Goal: Information Seeking & Learning: Learn about a topic

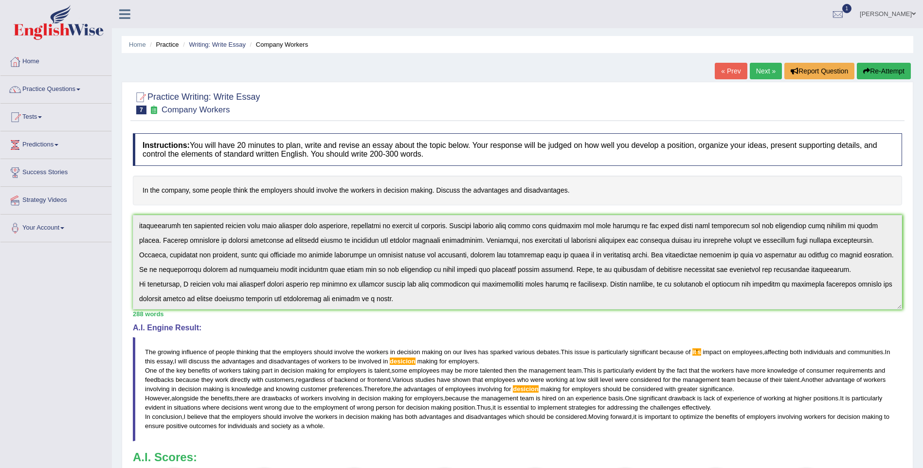
click at [761, 77] on link "Next »" at bounding box center [766, 71] width 32 height 17
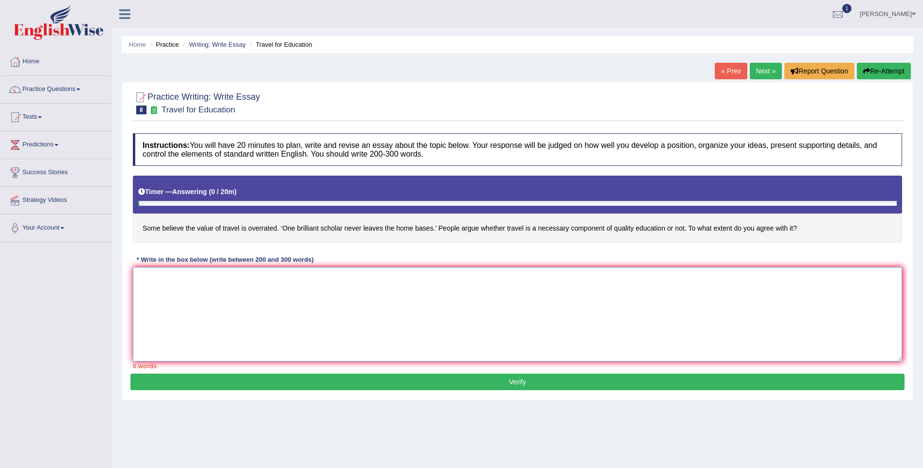
click at [444, 307] on textarea at bounding box center [517, 314] width 769 height 94
click at [577, 301] on textarea at bounding box center [517, 314] width 769 height 94
click at [718, 302] on textarea at bounding box center [517, 314] width 769 height 94
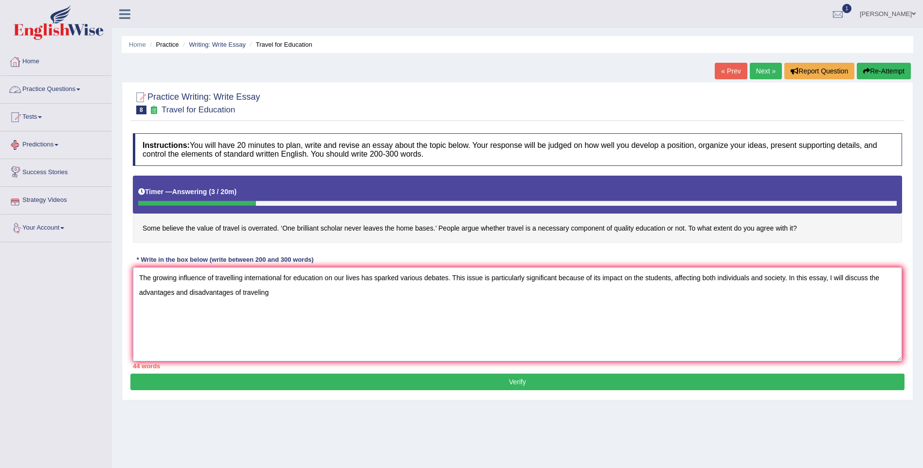
click at [233, 281] on textarea "The growing influence of travelling international for education on our lives ha…" at bounding box center [517, 314] width 769 height 94
click at [378, 294] on textarea "The growing influence of traveling international for education on our lives has…" at bounding box center [517, 314] width 769 height 94
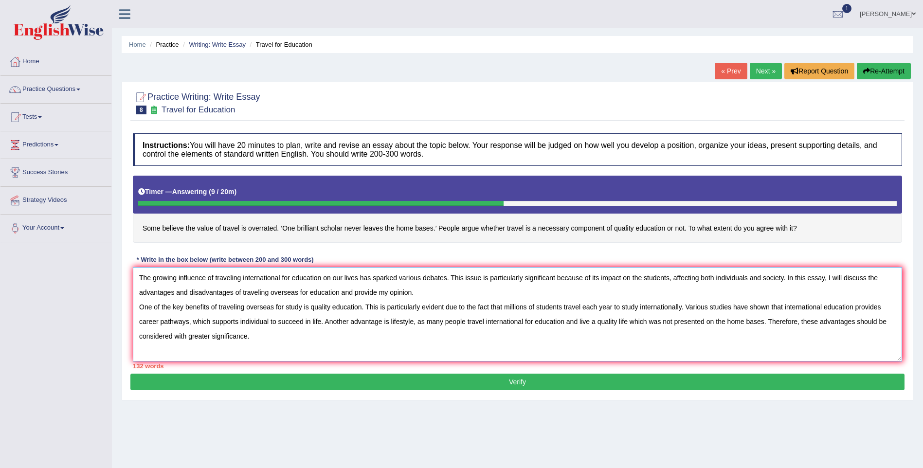
click at [857, 320] on textarea "The growing influence of traveling international for education on our lives has…" at bounding box center [517, 314] width 769 height 94
click at [384, 336] on textarea "The growing influence of traveling international for education on our lives has…" at bounding box center [517, 314] width 769 height 94
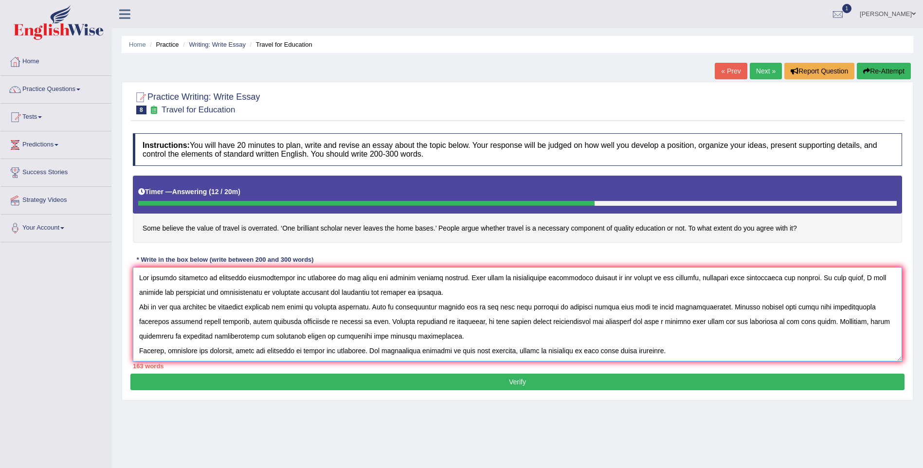
click at [514, 351] on textarea at bounding box center [517, 314] width 769 height 94
click at [698, 354] on textarea at bounding box center [517, 314] width 769 height 94
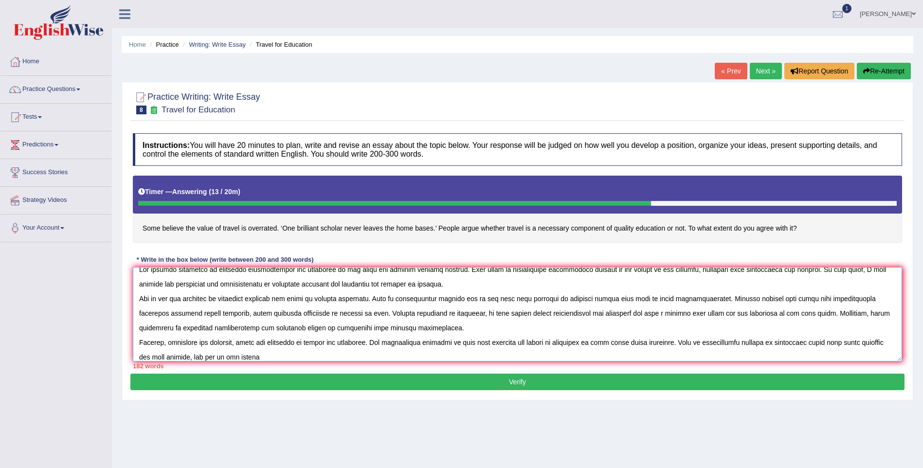
scroll to position [29, 0]
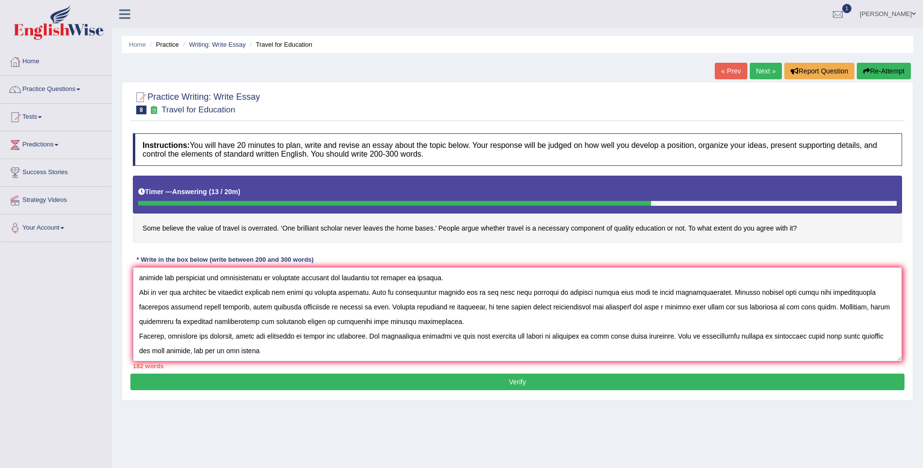
drag, startPoint x: 822, startPoint y: 340, endPoint x: 839, endPoint y: 364, distance: 29.6
click at [839, 364] on div "Instructions: You will have 20 minutes to plan, write and revise an essay about…" at bounding box center [517, 250] width 774 height 245
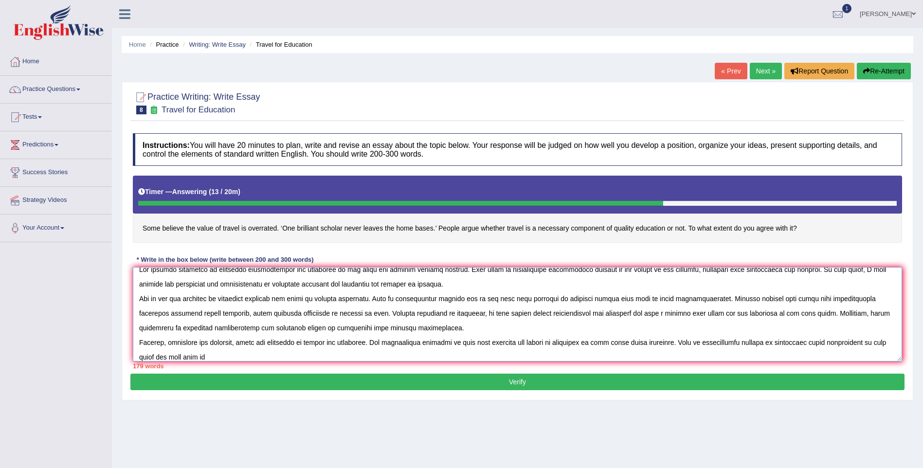
scroll to position [15, 0]
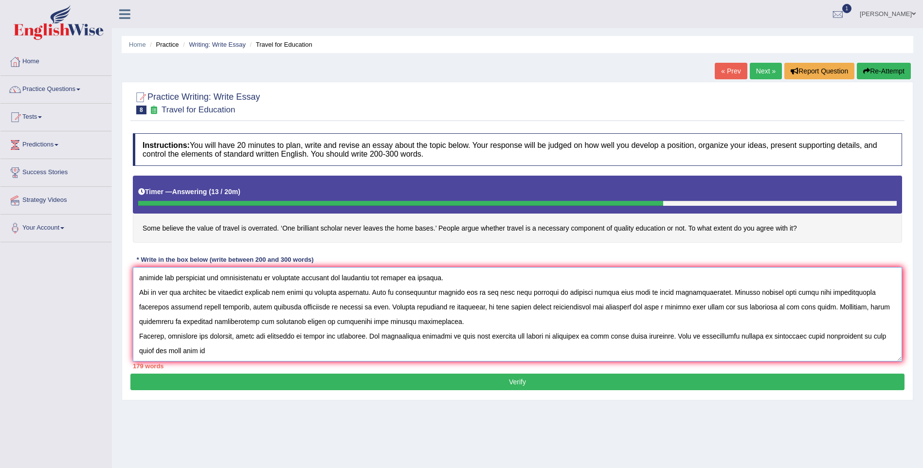
drag, startPoint x: 824, startPoint y: 343, endPoint x: 840, endPoint y: 359, distance: 22.4
click at [840, 359] on textarea at bounding box center [517, 314] width 769 height 94
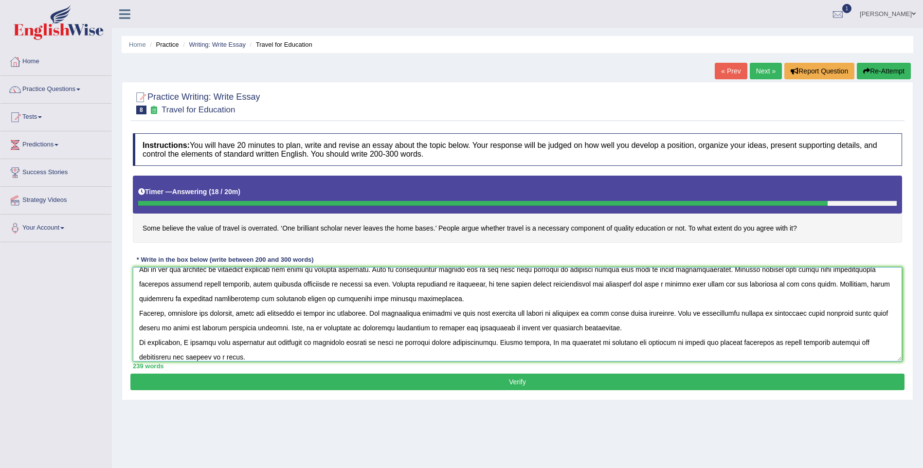
scroll to position [0, 0]
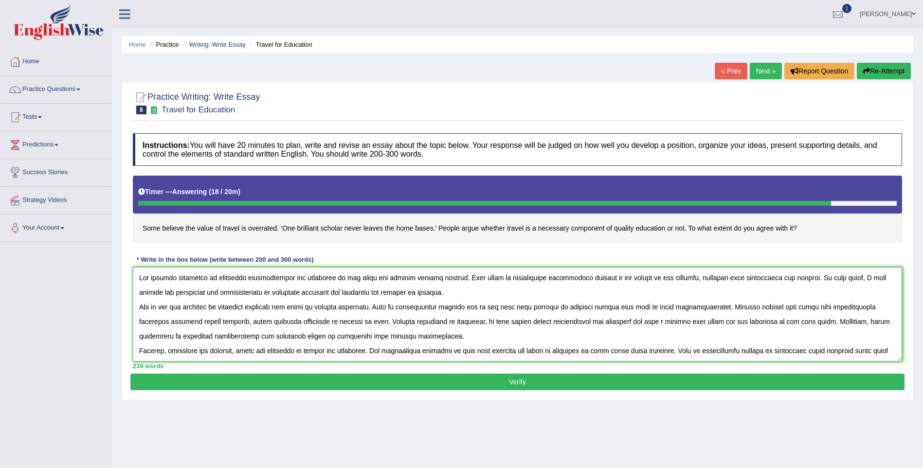
click at [364, 309] on textarea at bounding box center [517, 314] width 769 height 94
click at [421, 296] on textarea at bounding box center [517, 314] width 769 height 94
click at [362, 308] on textarea at bounding box center [517, 314] width 769 height 94
click at [361, 307] on textarea at bounding box center [517, 314] width 769 height 94
click at [444, 305] on textarea at bounding box center [517, 314] width 769 height 94
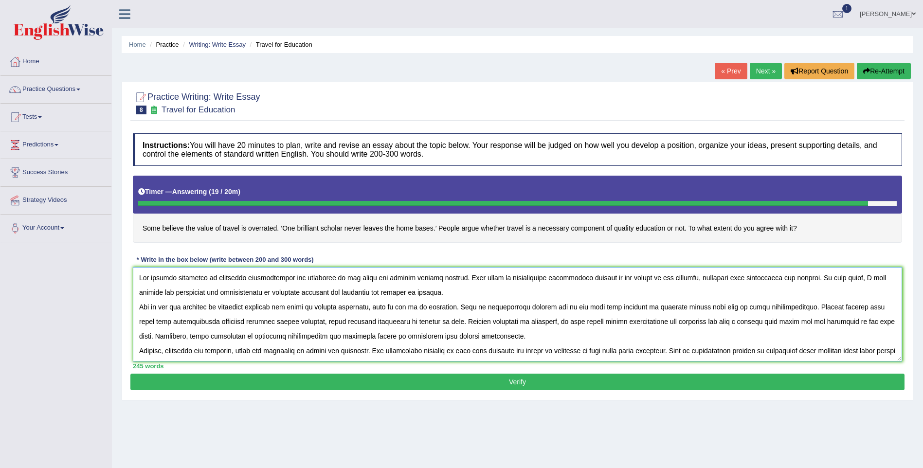
click at [761, 309] on textarea at bounding box center [517, 314] width 769 height 94
click at [314, 322] on textarea at bounding box center [517, 314] width 769 height 94
type textarea "The growing influence of traveling international for education on our lives has…"
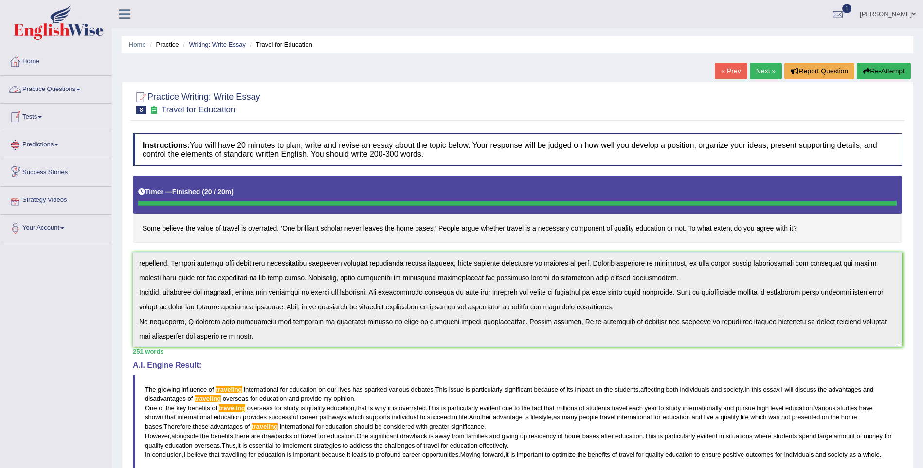
click at [61, 92] on link "Practice Questions" at bounding box center [55, 88] width 111 height 24
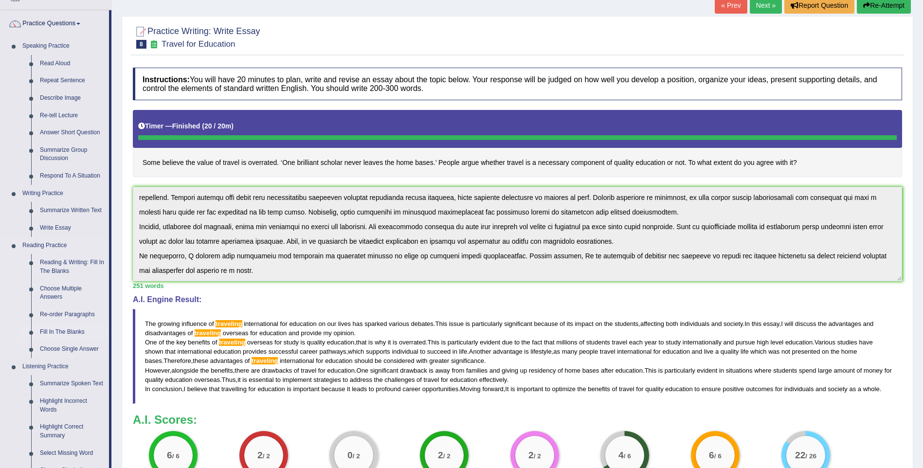
scroll to position [49, 0]
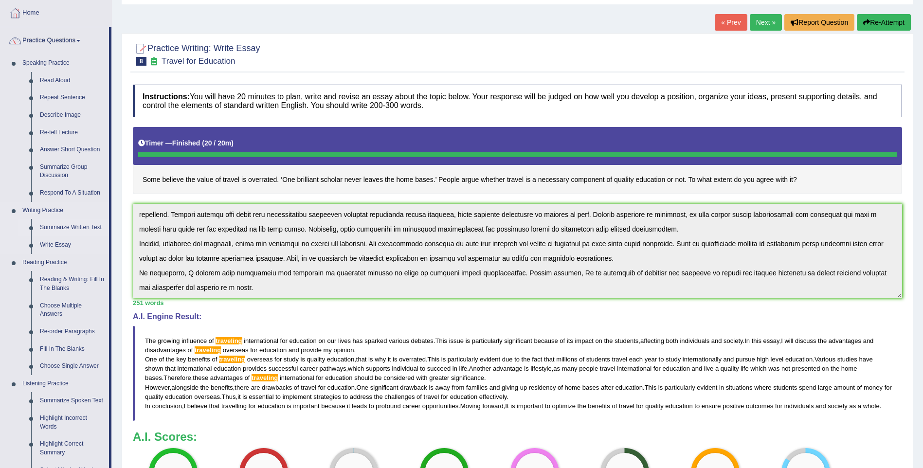
click at [69, 226] on link "Summarize Written Text" at bounding box center [72, 228] width 73 height 18
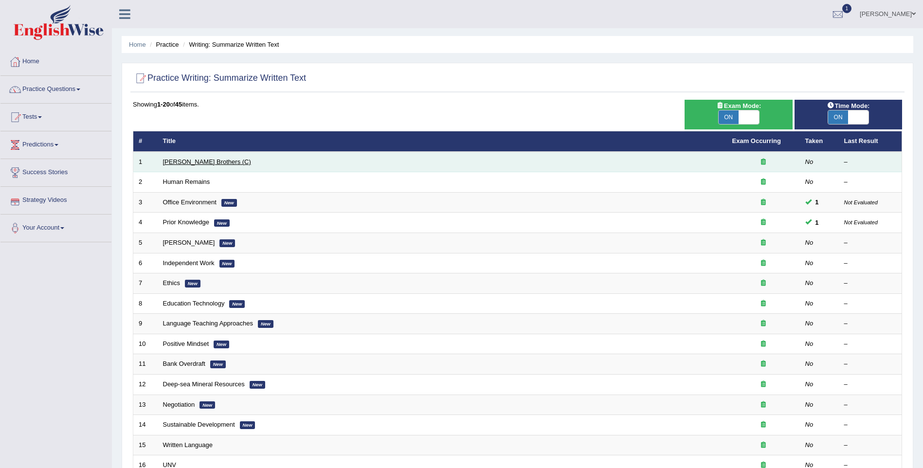
click at [194, 164] on link "Wright Brothers (C)" at bounding box center [207, 161] width 88 height 7
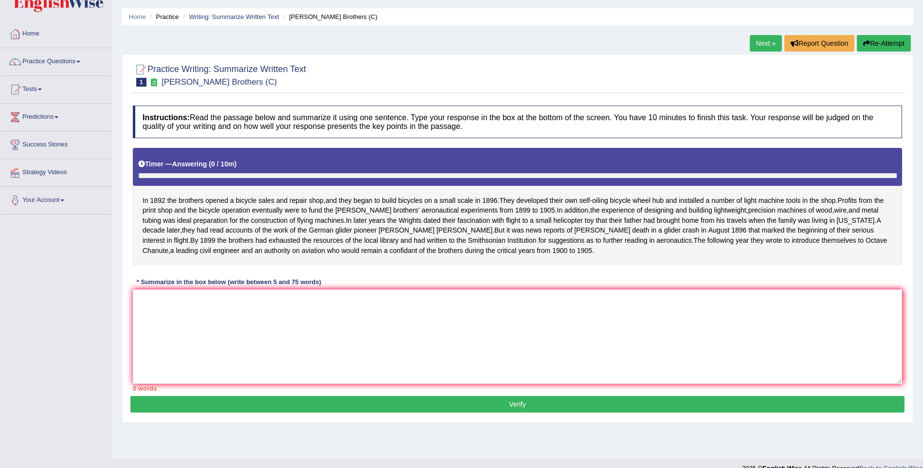
scroll to position [43, 0]
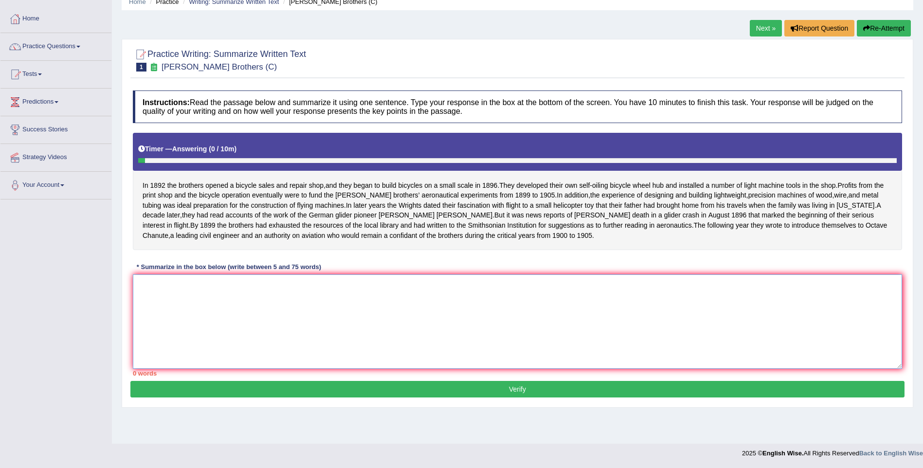
click at [461, 351] on textarea at bounding box center [517, 321] width 769 height 94
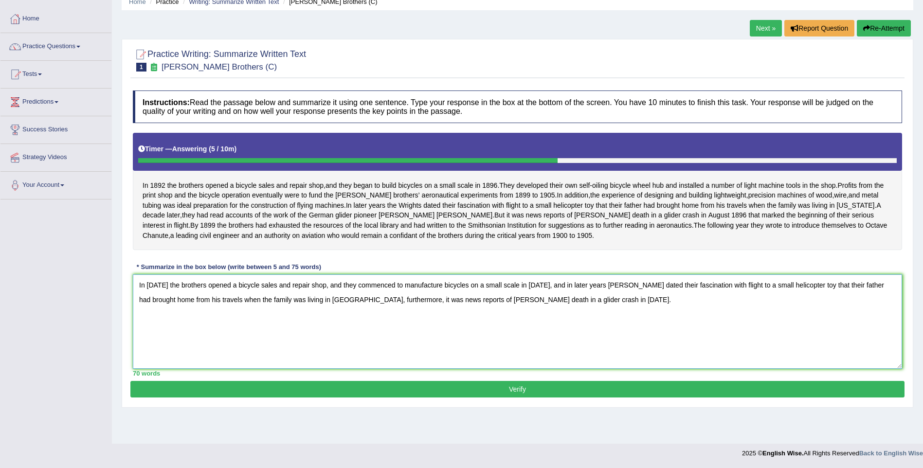
type textarea "In 1892 the brothers opened a bicycle sales and repair shop, and they commenced…"
click at [573, 397] on button "Verify" at bounding box center [517, 389] width 774 height 17
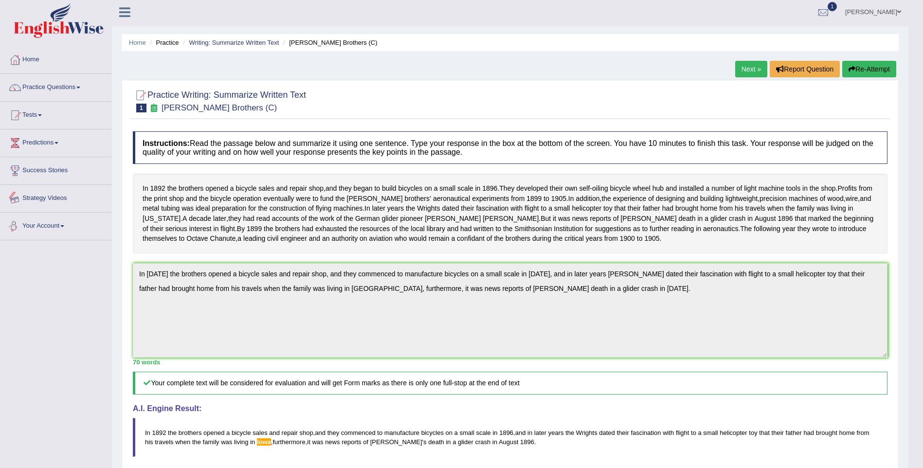
scroll to position [0, 0]
click at [71, 90] on link "Practice Questions" at bounding box center [55, 87] width 111 height 24
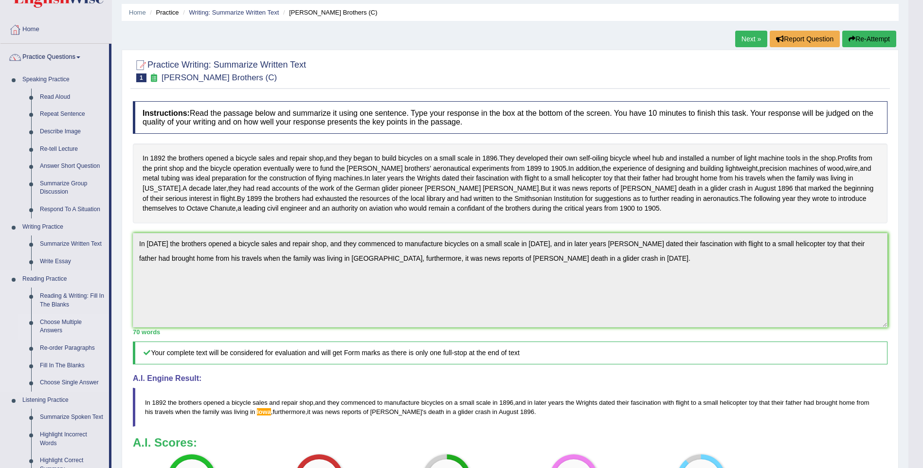
scroll to position [98, 0]
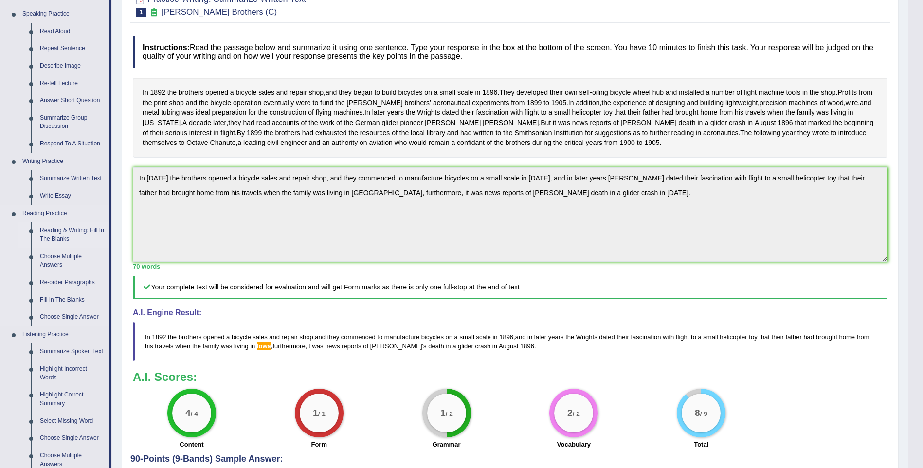
click at [72, 231] on link "Reading & Writing: Fill In The Blanks" at bounding box center [72, 235] width 73 height 26
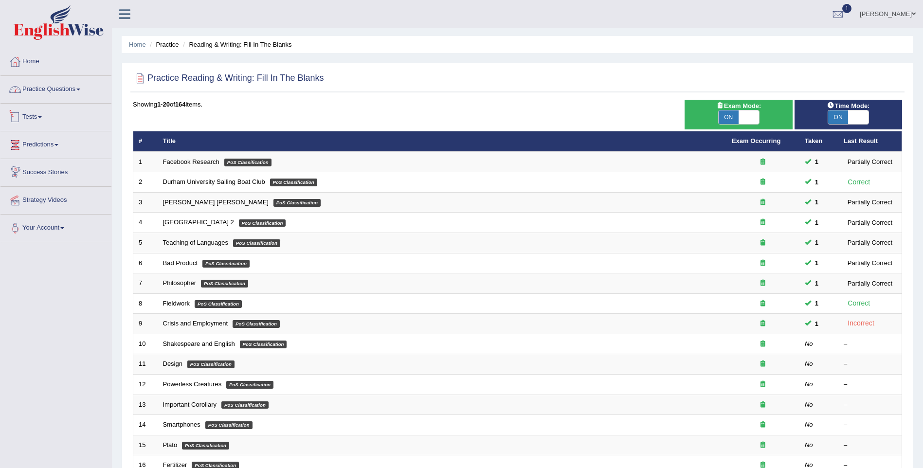
click at [50, 90] on link "Practice Questions" at bounding box center [55, 88] width 111 height 24
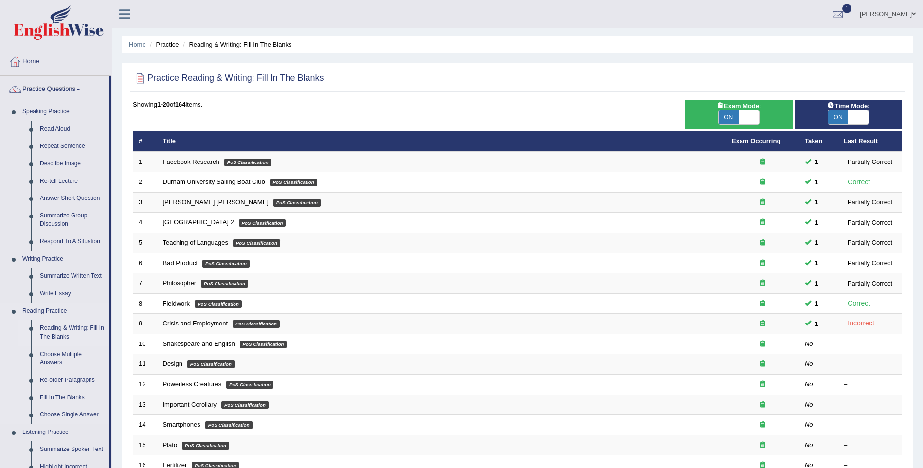
scroll to position [49, 0]
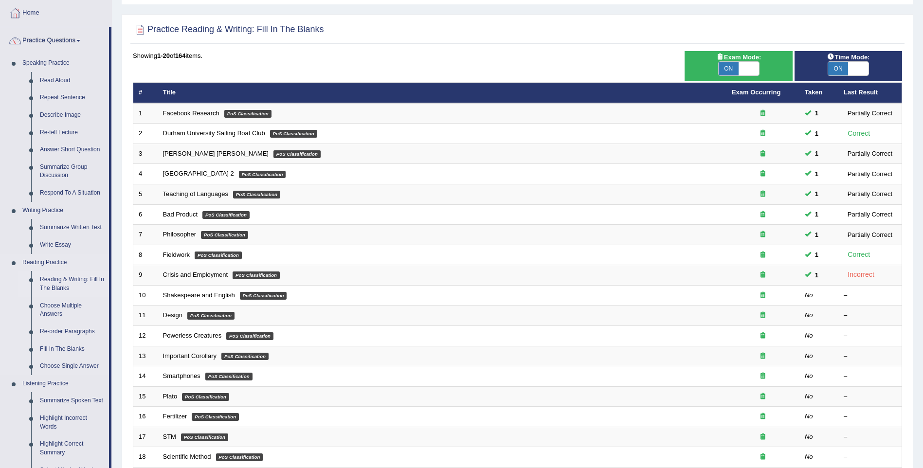
click at [70, 285] on link "Reading & Writing: Fill In The Blanks" at bounding box center [72, 284] width 73 height 26
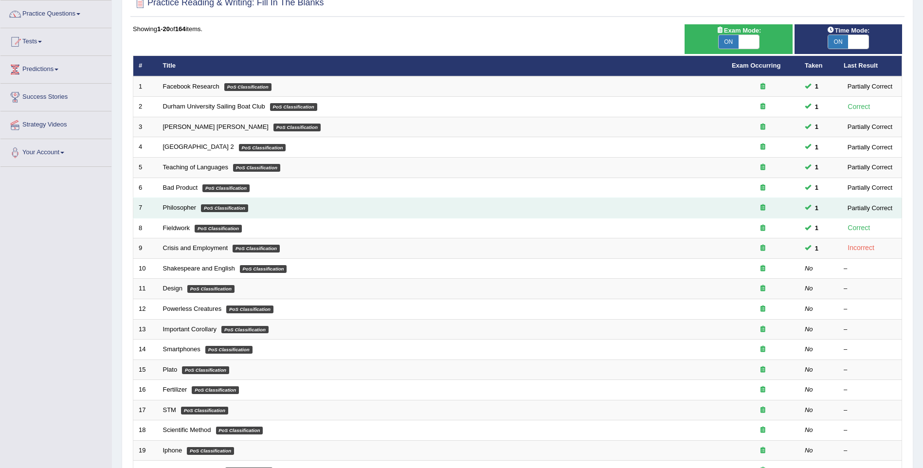
scroll to position [97, 0]
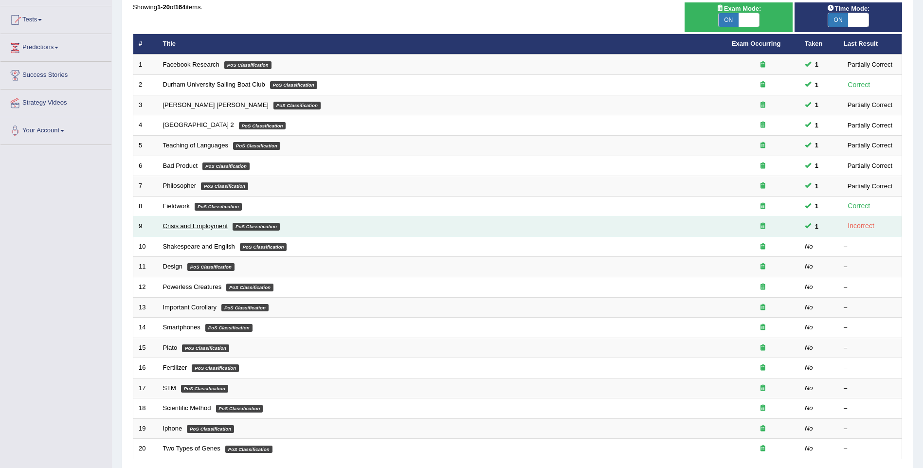
click at [207, 224] on link "Crisis and Employment" at bounding box center [195, 225] width 65 height 7
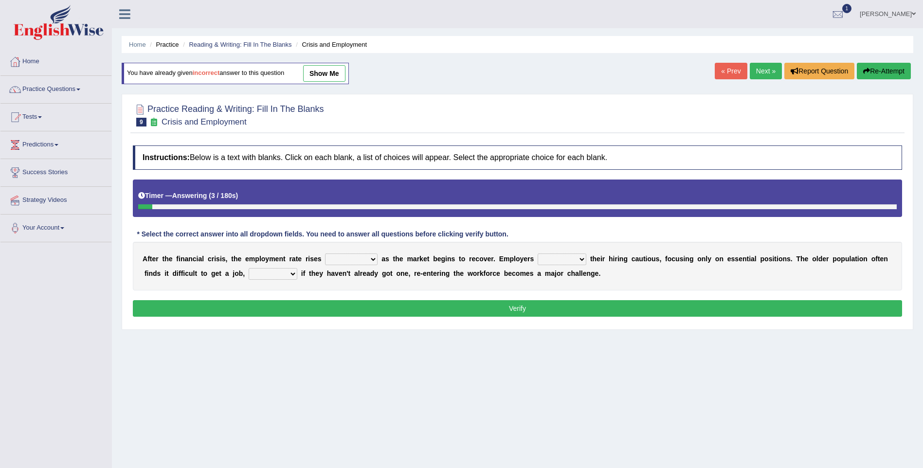
click at [349, 258] on select "normally conversely strenuously sharply" at bounding box center [351, 259] width 53 height 12
select select "sharply"
click at [325, 253] on select "normally conversely strenuously sharply" at bounding box center [351, 259] width 53 height 12
click at [538, 260] on select "keeping kept keep are kept" at bounding box center [562, 259] width 49 height 12
select select "kept"
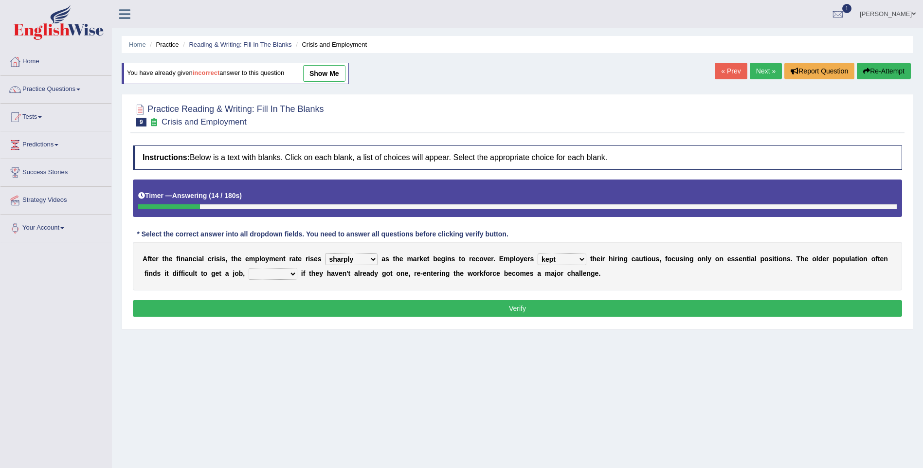
click at [538, 253] on select "keeping kept keep are kept" at bounding box center [562, 259] width 49 height 12
click at [252, 278] on select "although while then because" at bounding box center [273, 274] width 49 height 12
select select "while"
click at [249, 268] on select "although while then because" at bounding box center [273, 274] width 49 height 12
click at [521, 301] on button "Verify" at bounding box center [517, 308] width 769 height 17
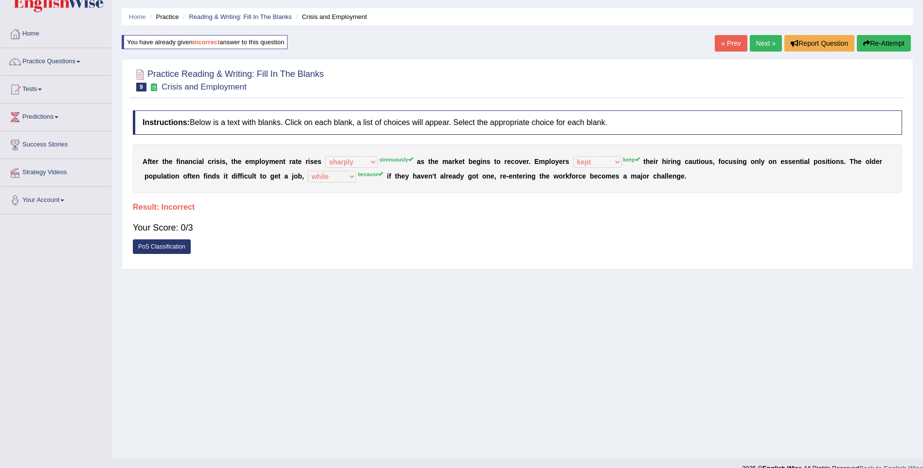
scroll to position [43, 0]
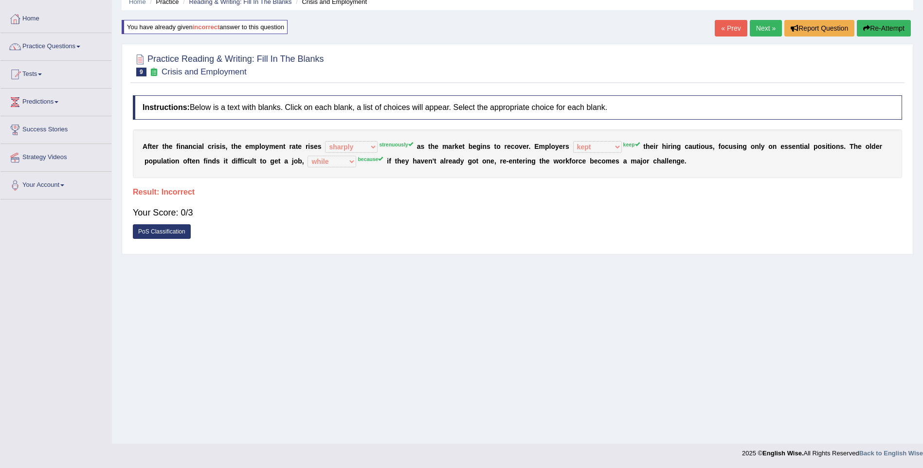
click at [763, 32] on link "Next »" at bounding box center [766, 28] width 32 height 17
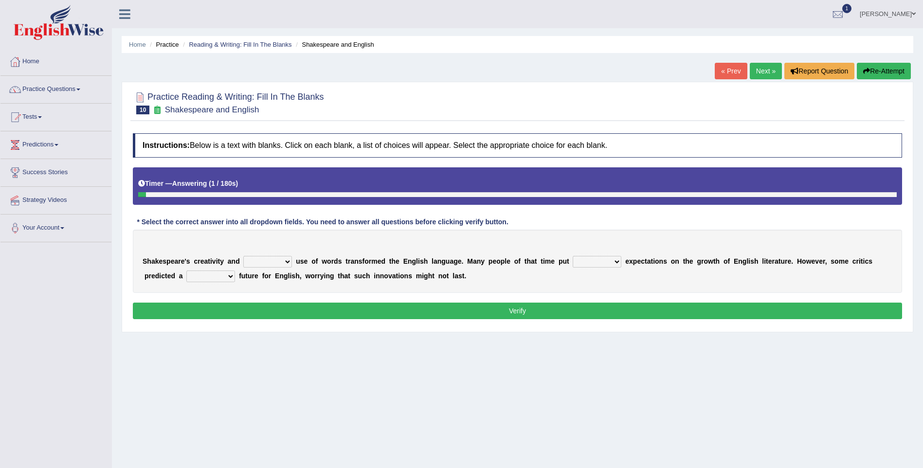
click at [267, 260] on select "idealized intensive fancied inventive" at bounding box center [267, 262] width 49 height 12
click at [49, 91] on link "Practice Questions" at bounding box center [55, 88] width 111 height 24
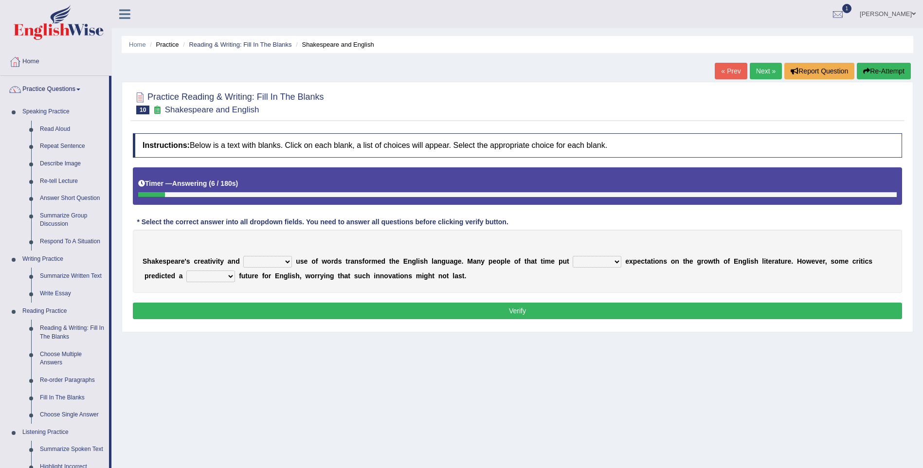
click at [506, 374] on div "Home Practice Reading & Writing: Fill In The Blanks Shakespeare and English « P…" at bounding box center [517, 243] width 811 height 487
click at [269, 259] on select "idealized intensive fancied inventive" at bounding box center [267, 262] width 49 height 12
click at [460, 354] on div "Home Practice Reading & Writing: Fill In The Blanks Shakespeare and English « P…" at bounding box center [517, 243] width 811 height 487
click at [270, 265] on select "idealized intensive fancied inventive" at bounding box center [267, 262] width 49 height 12
select select "intensive"
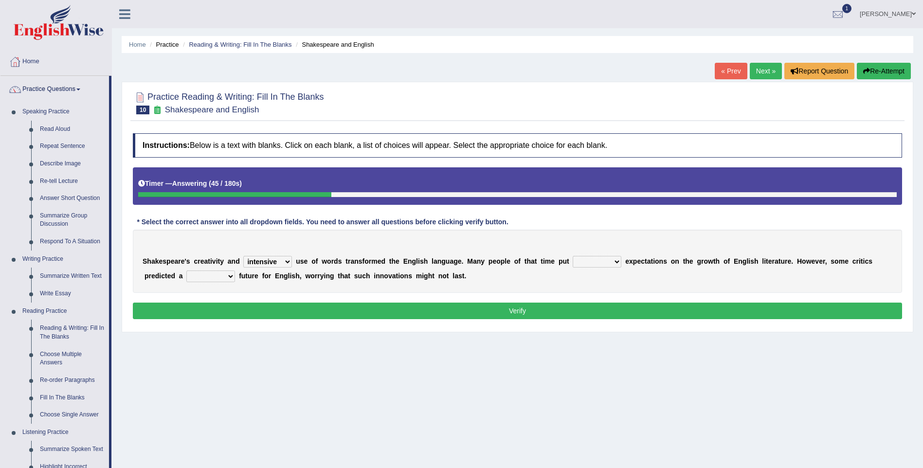
click at [243, 256] on select "idealized intensive fancied inventive" at bounding box center [267, 262] width 49 height 12
click at [590, 262] on select "wide much high more" at bounding box center [597, 262] width 49 height 12
select select "high"
click at [573, 256] on select "wide much high more" at bounding box center [597, 262] width 49 height 12
click at [186, 275] on select "monetary promising irresistible daunting" at bounding box center [210, 276] width 49 height 12
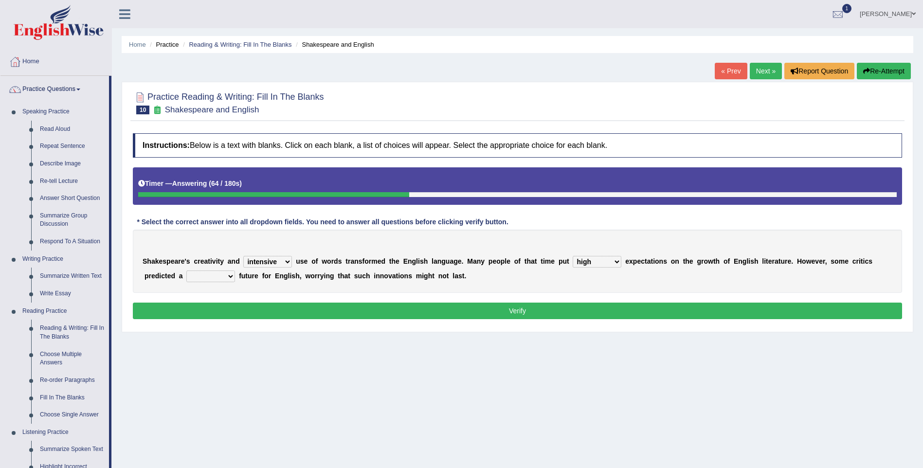
select select "promising"
click at [186, 270] on select "monetary promising irresistible daunting" at bounding box center [210, 276] width 49 height 12
click at [548, 308] on button "Verify" at bounding box center [517, 311] width 769 height 17
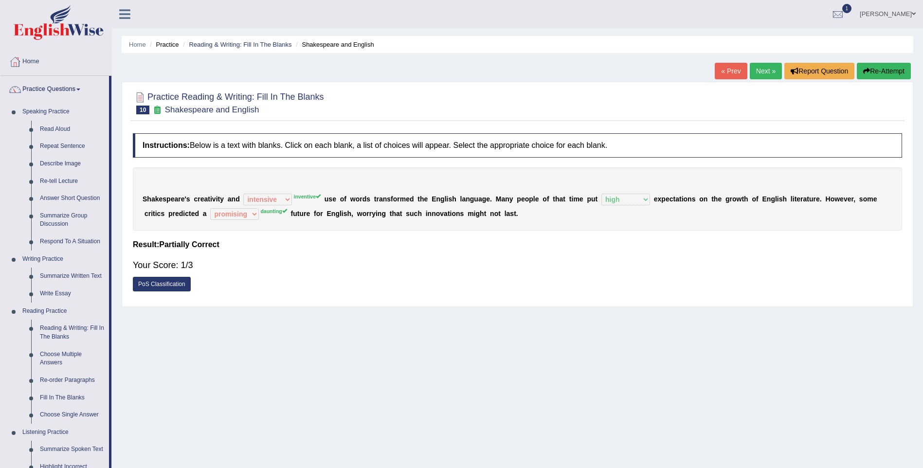
click at [764, 74] on link "Next »" at bounding box center [766, 71] width 32 height 17
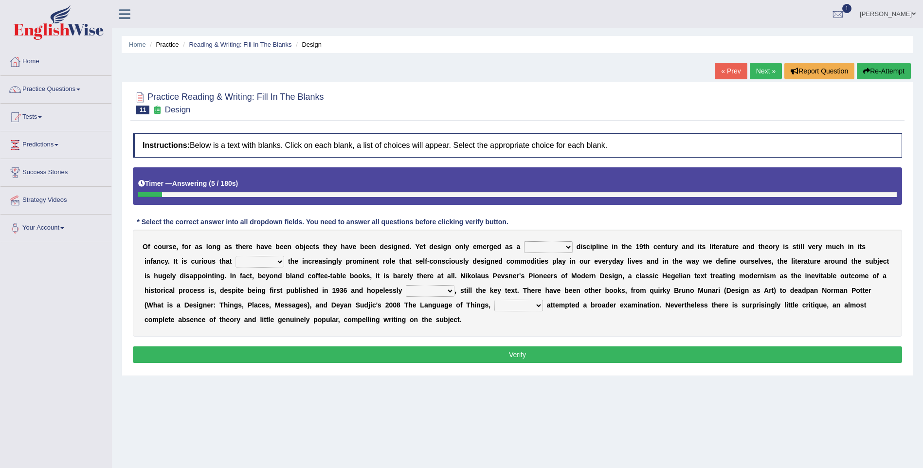
click at [539, 247] on select "bilateral ubiquitous foremost dedicated" at bounding box center [548, 247] width 49 height 12
click at [794, 401] on div "Home Practice Reading & Writing: Fill In The Blanks Design « Prev Next » Report…" at bounding box center [517, 243] width 811 height 487
click at [524, 248] on select "bilateral ubiquitous foremost dedicated" at bounding box center [548, 247] width 49 height 12
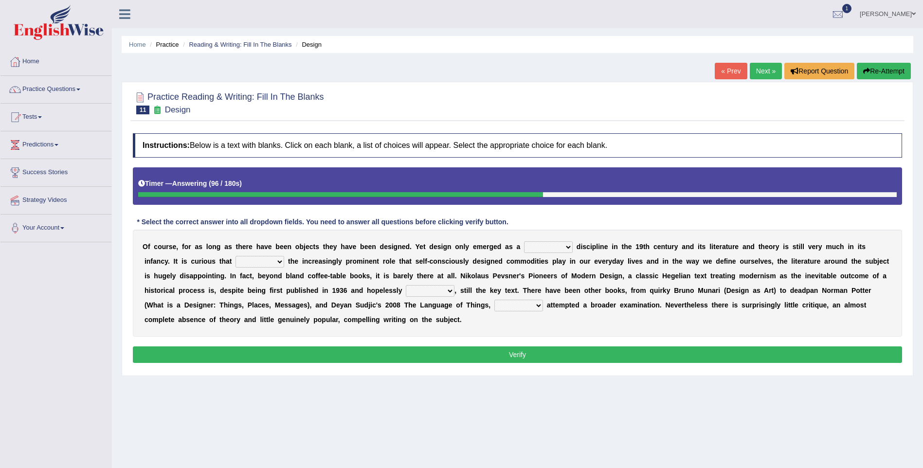
select select "foremost"
click at [524, 241] on select "bilateral ubiquitous foremost dedicated" at bounding box center [548, 247] width 49 height 12
click at [235, 257] on select "since despite within through" at bounding box center [259, 262] width 49 height 12
select select "through"
click at [235, 256] on select "since despite within through" at bounding box center [259, 262] width 49 height 12
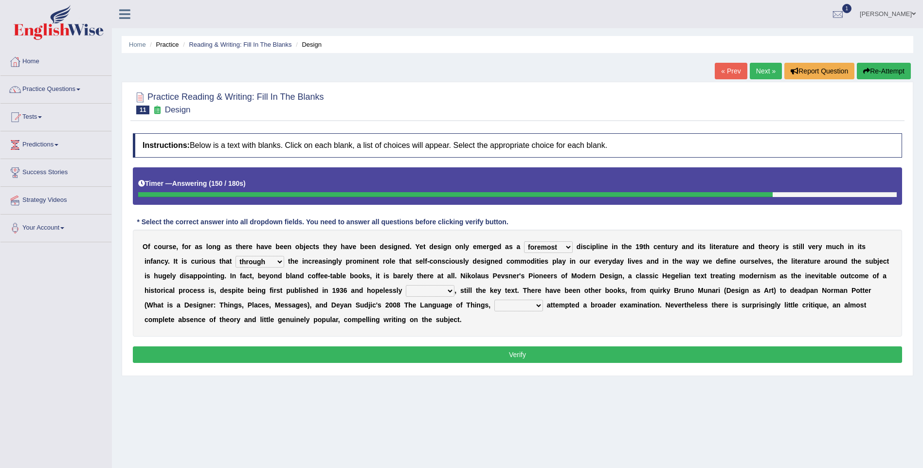
click at [406, 288] on select "dates dating date dated" at bounding box center [430, 291] width 49 height 12
select select "dated"
click at [406, 285] on select "dates dating date dated" at bounding box center [430, 291] width 49 height 12
click at [494, 304] on select "which then however as" at bounding box center [518, 306] width 49 height 12
select select "however"
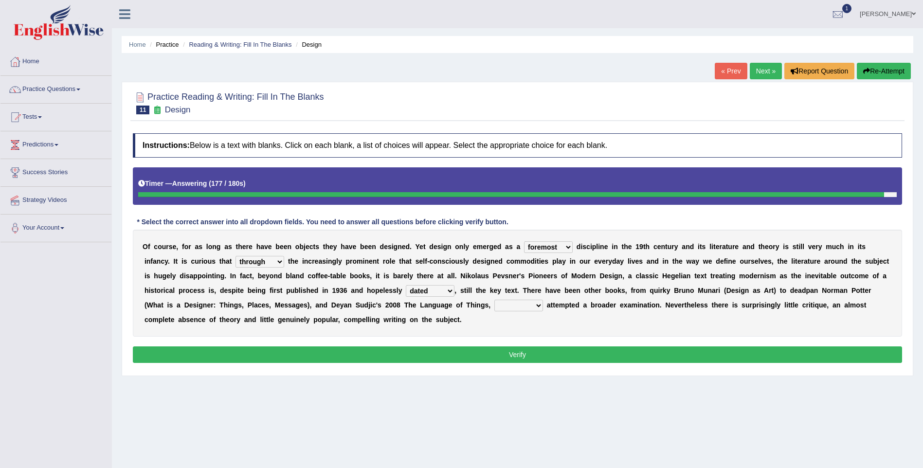
click at [494, 300] on select "which then however as" at bounding box center [518, 306] width 49 height 12
click at [479, 358] on button "Verify" at bounding box center [517, 354] width 769 height 17
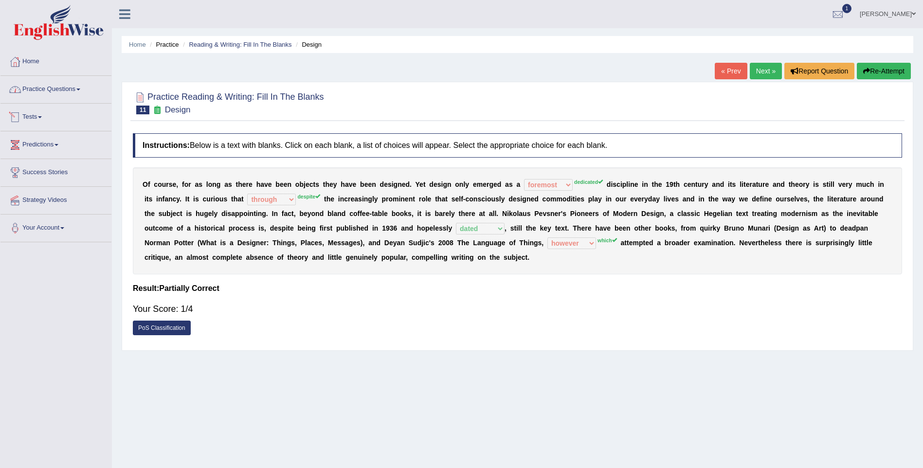
click at [53, 97] on link "Practice Questions" at bounding box center [55, 88] width 111 height 24
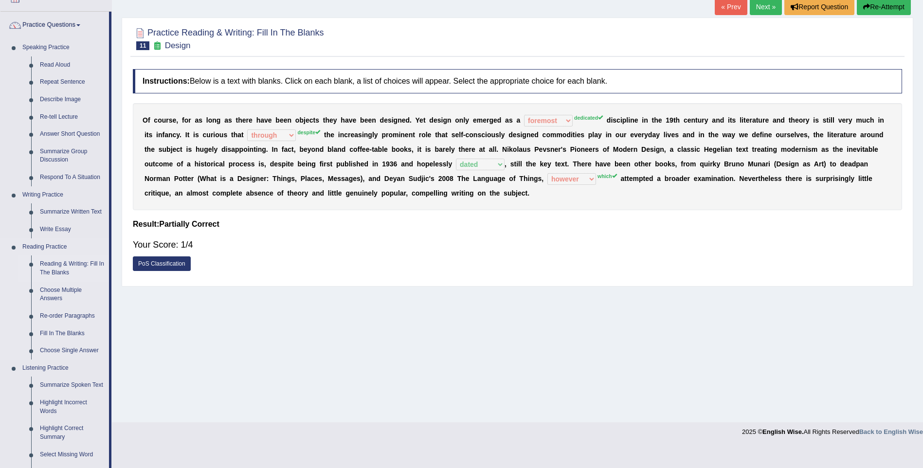
scroll to position [49, 0]
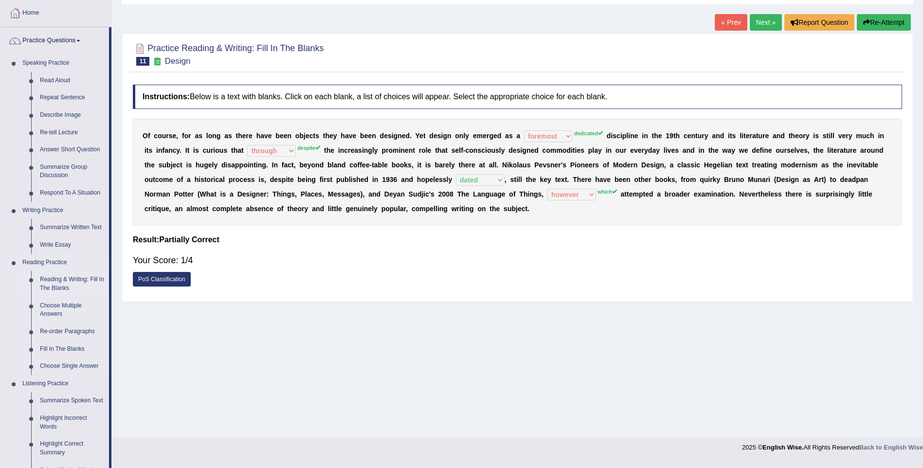
click at [85, 283] on link "Reading & Writing: Fill In The Blanks" at bounding box center [72, 284] width 73 height 26
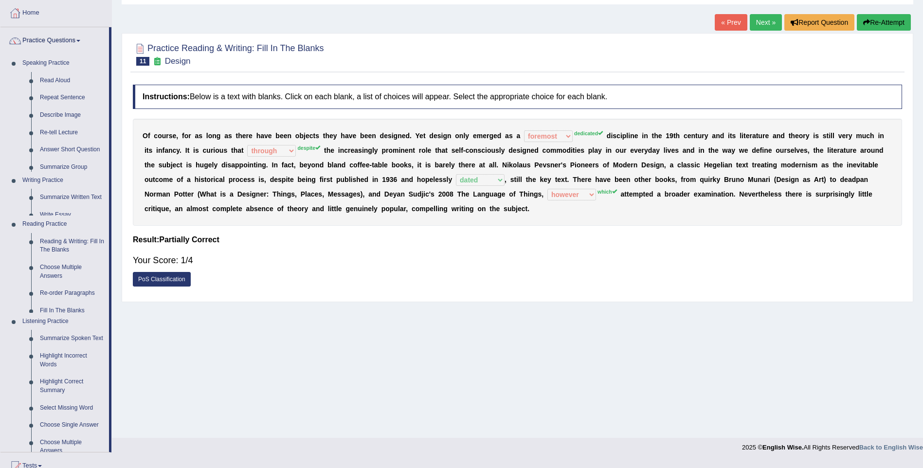
scroll to position [43, 0]
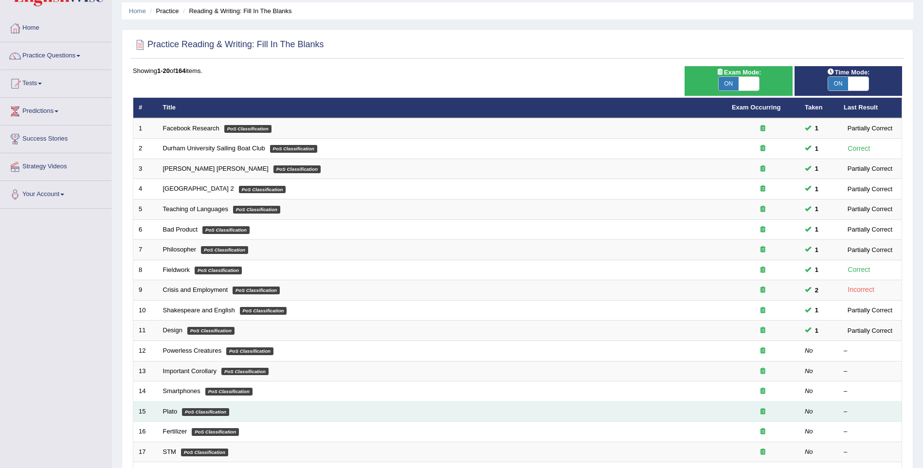
scroll to position [97, 0]
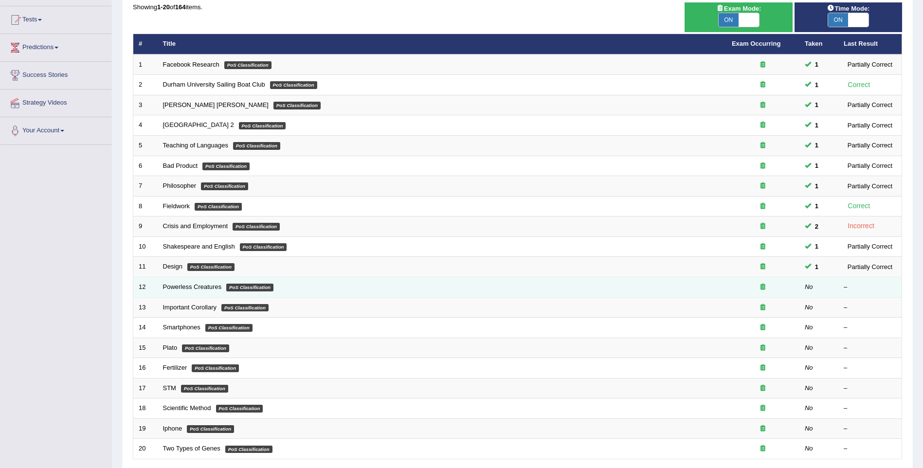
click at [185, 290] on td "Powerless Creatures PoS Classification" at bounding box center [442, 287] width 569 height 20
click at [185, 288] on link "Powerless Creatures" at bounding box center [192, 286] width 59 height 7
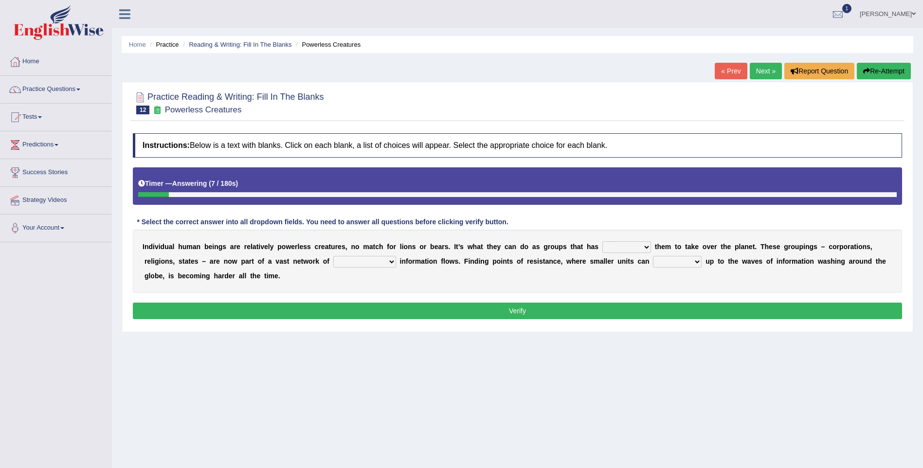
click at [610, 249] on select "enabled contended embodied conjured" at bounding box center [626, 247] width 49 height 12
select select "enabled"
click at [602, 241] on select "enabled contended embodied conjured" at bounding box center [626, 247] width 49 height 12
click at [333, 259] on select "interconnected overlapping fastened exploited" at bounding box center [364, 262] width 63 height 12
select select "overlapping"
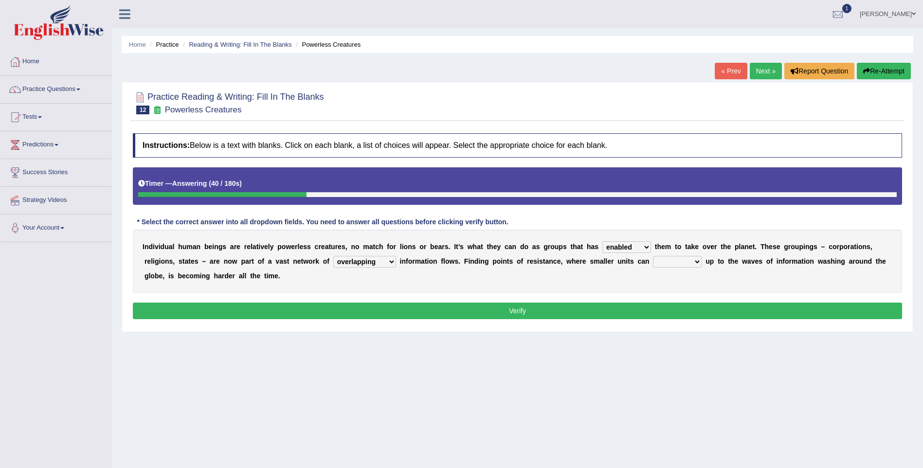
click at [333, 256] on select "interconnected overlapping fastened exploited" at bounding box center [364, 262] width 63 height 12
click at [705, 259] on b "u" at bounding box center [707, 261] width 4 height 8
click at [653, 263] on select "stand raise hail pump" at bounding box center [677, 262] width 49 height 12
select select "stand"
click at [653, 256] on select "stand raise hail pump" at bounding box center [677, 262] width 49 height 12
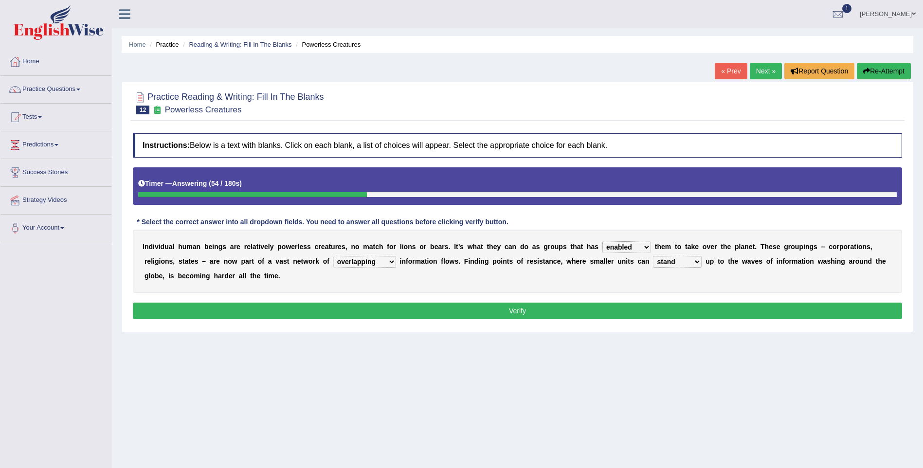
click at [582, 313] on button "Verify" at bounding box center [517, 311] width 769 height 17
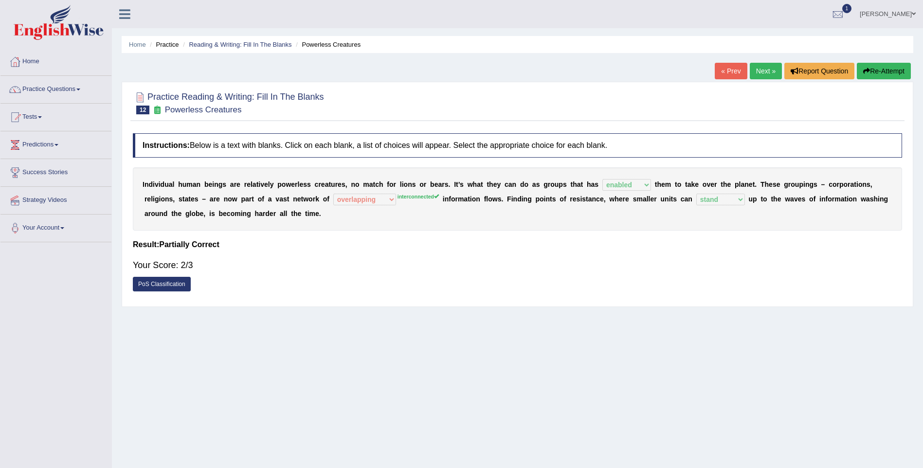
click at [770, 72] on link "Next »" at bounding box center [766, 71] width 32 height 17
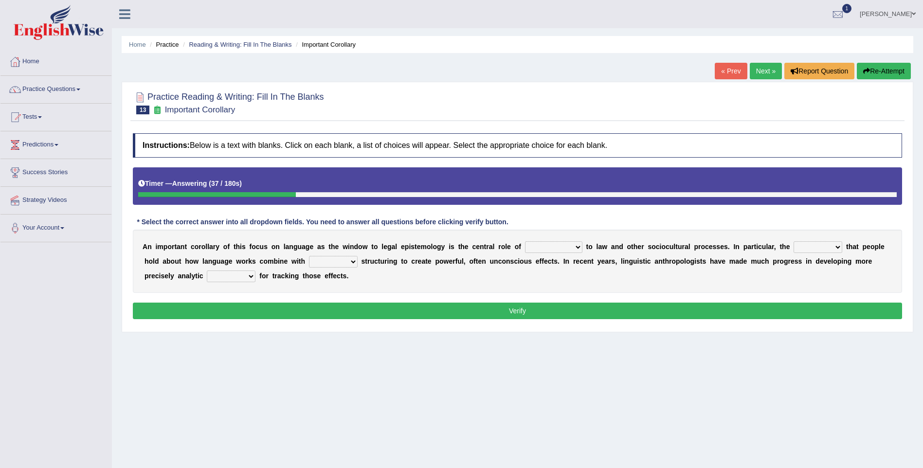
click at [549, 245] on select "discourse epoch dialect acquaintance" at bounding box center [553, 247] width 57 height 12
select select "discourse"
click at [525, 241] on select "discourse epoch dialect acquaintance" at bounding box center [553, 247] width 57 height 12
click at [793, 248] on select "deviation besmirch consent ideas" at bounding box center [817, 247] width 49 height 12
select select "ideas"
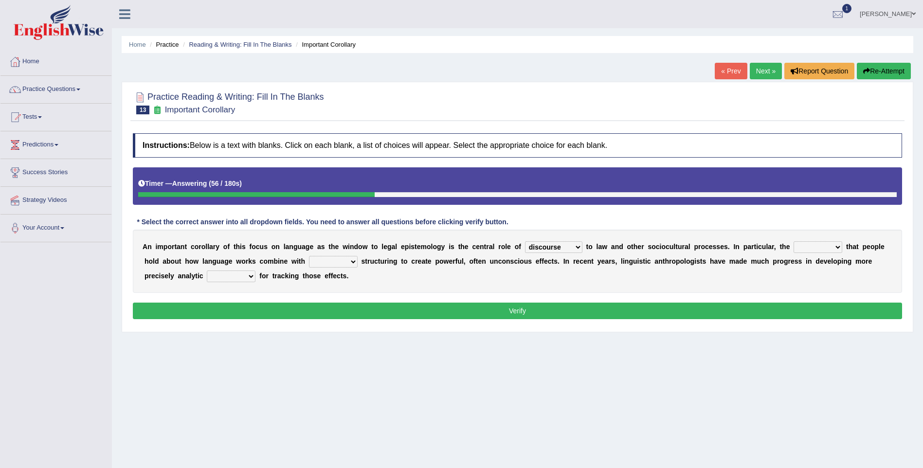
click at [793, 241] on select "deviation besmirch consent ideas" at bounding box center [817, 247] width 49 height 12
click at [309, 262] on select "mandatory linguistic legitimate customary" at bounding box center [333, 262] width 49 height 12
select select "linguistic"
click at [309, 256] on select "mandatory linguistic legitimate customary" at bounding box center [333, 262] width 49 height 12
click at [207, 277] on select "tools appetite albums stroke" at bounding box center [231, 276] width 49 height 12
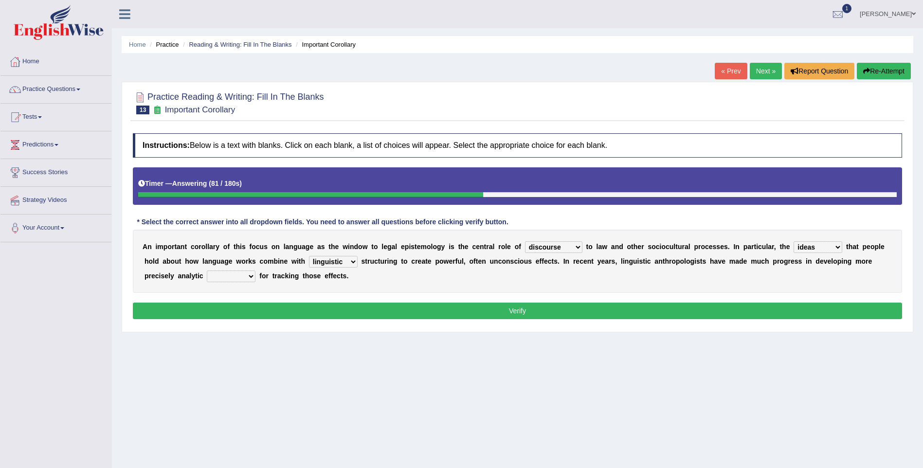
select select "tools"
click at [207, 270] on select "tools appetite albums stroke" at bounding box center [231, 276] width 49 height 12
click at [421, 310] on button "Verify" at bounding box center [517, 311] width 769 height 17
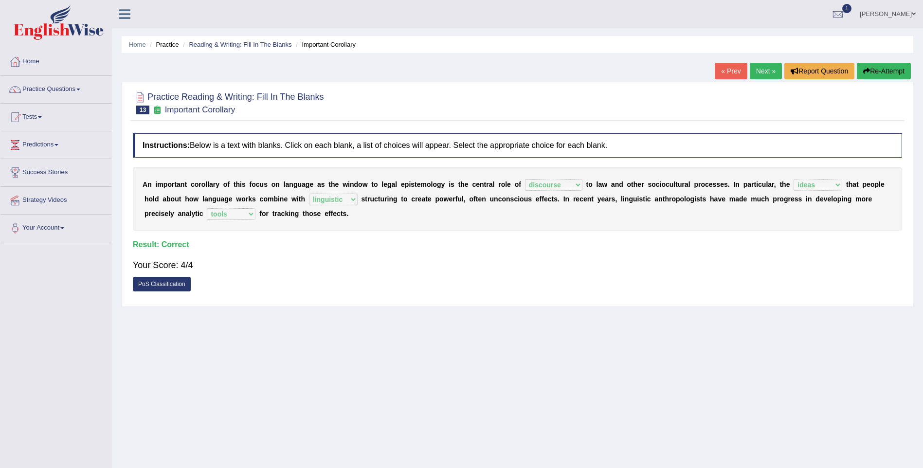
click at [766, 74] on link "Next »" at bounding box center [766, 71] width 32 height 17
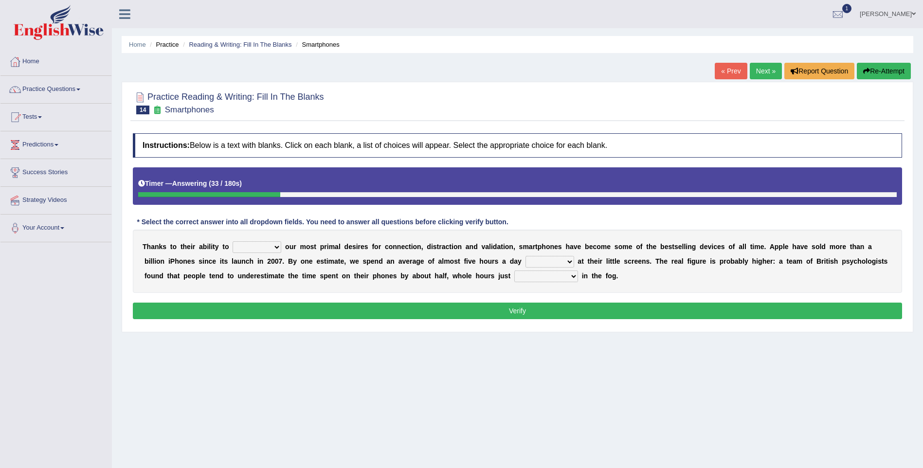
click at [265, 244] on select "hijack describe sharpen conserve" at bounding box center [257, 247] width 49 height 12
select select "describe"
click at [233, 241] on select "hijack describe sharpen conserve" at bounding box center [257, 247] width 49 height 12
click at [525, 260] on select "watching waggling snoring staring" at bounding box center [549, 262] width 49 height 12
select select "watching"
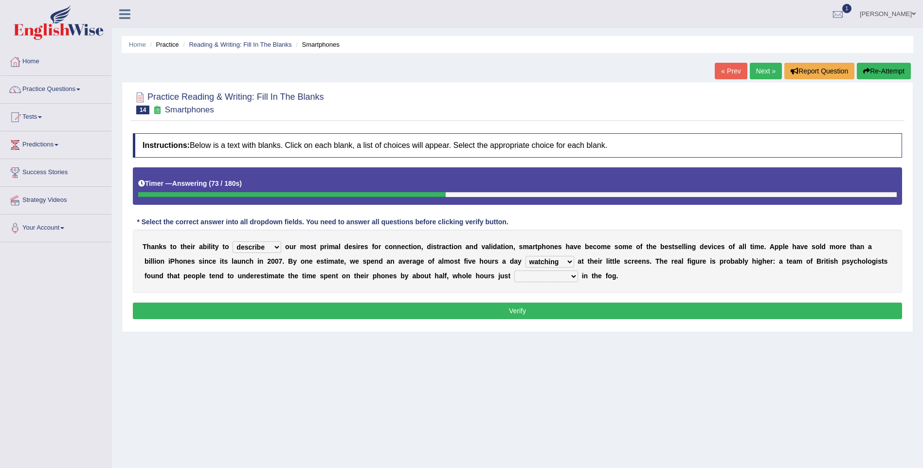
click at [525, 256] on select "watching waggling snoring staring" at bounding box center [549, 262] width 49 height 12
click at [514, 274] on select "has evaporated evaporating evaporate evaporates" at bounding box center [546, 276] width 64 height 12
select select "evaporates"
click at [514, 270] on select "has evaporated evaporating evaporate evaporates" at bounding box center [546, 276] width 64 height 12
click at [506, 308] on button "Verify" at bounding box center [517, 311] width 769 height 17
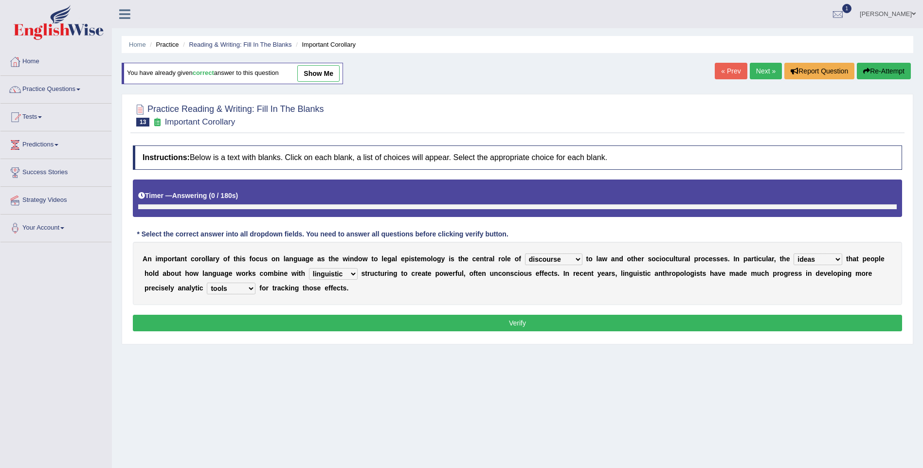
select select "discourse"
select select "ideas"
select select "linguistic"
select select "tools"
click at [73, 91] on link "Practice Questions" at bounding box center [55, 88] width 111 height 24
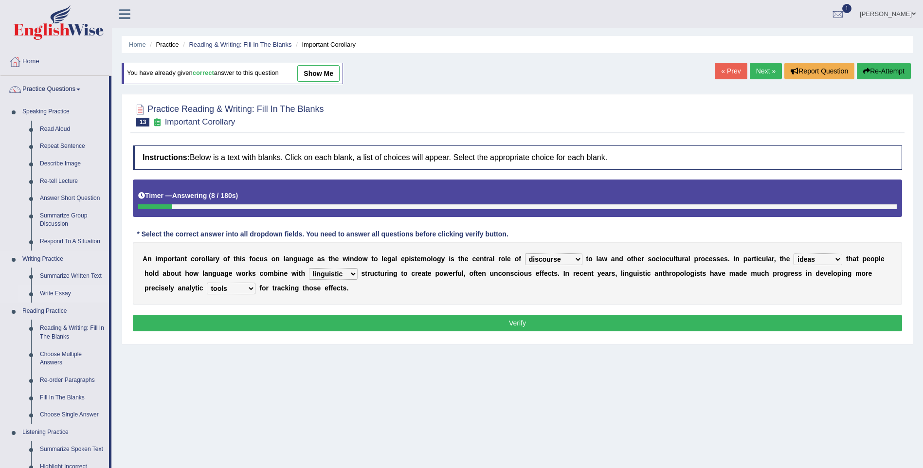
click at [54, 295] on link "Write Essay" at bounding box center [72, 294] width 73 height 18
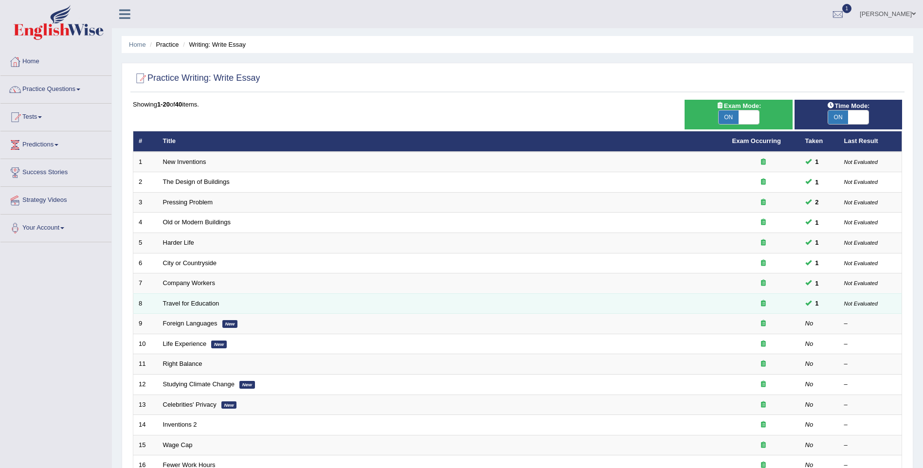
click at [765, 306] on div at bounding box center [763, 303] width 62 height 9
click at [763, 306] on icon at bounding box center [763, 303] width 5 height 6
click at [199, 299] on td "Travel for Education" at bounding box center [442, 303] width 569 height 20
click at [203, 306] on link "Travel for Education" at bounding box center [191, 303] width 56 height 7
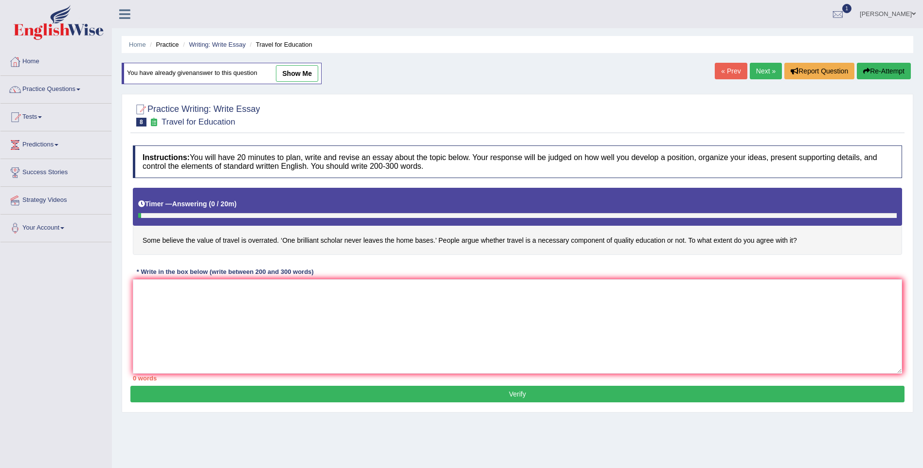
click at [296, 75] on link "show me" at bounding box center [297, 73] width 42 height 17
type textarea "The growing influence of traveling international for education on our lives has…"
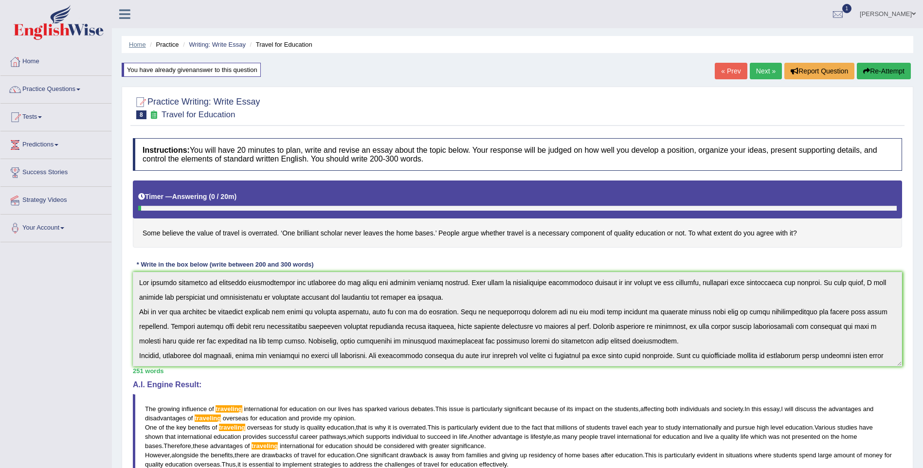
click at [135, 44] on link "Home" at bounding box center [137, 44] width 17 height 7
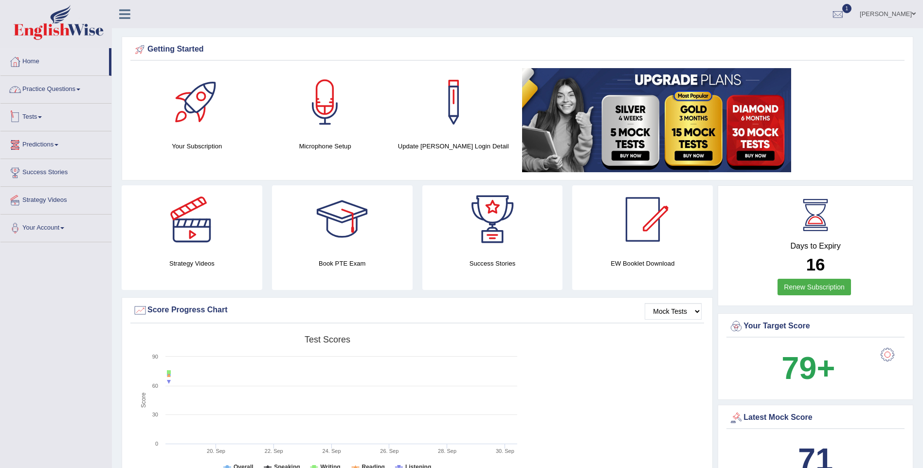
click at [52, 93] on link "Practice Questions" at bounding box center [55, 88] width 111 height 24
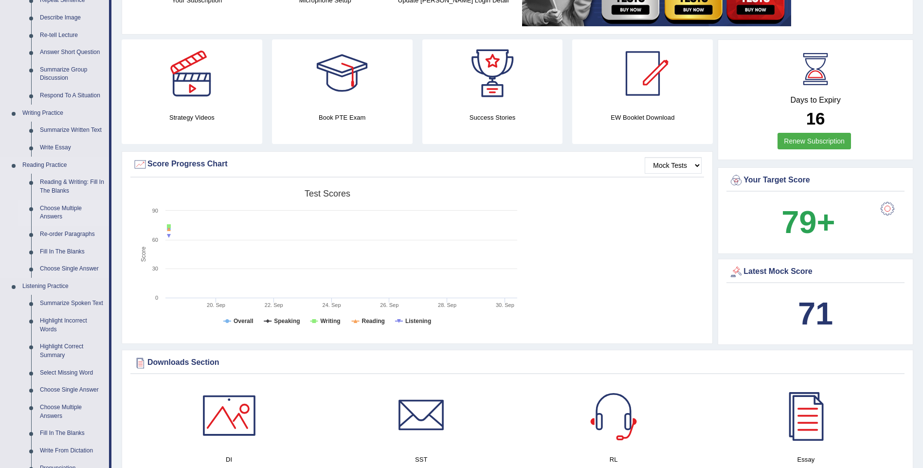
scroll to position [195, 0]
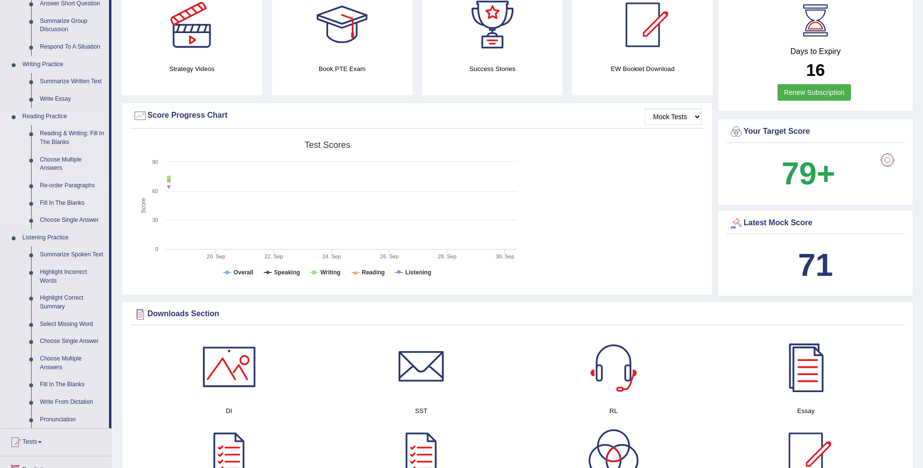
click at [73, 183] on link "Re-order Paragraphs" at bounding box center [72, 186] width 73 height 18
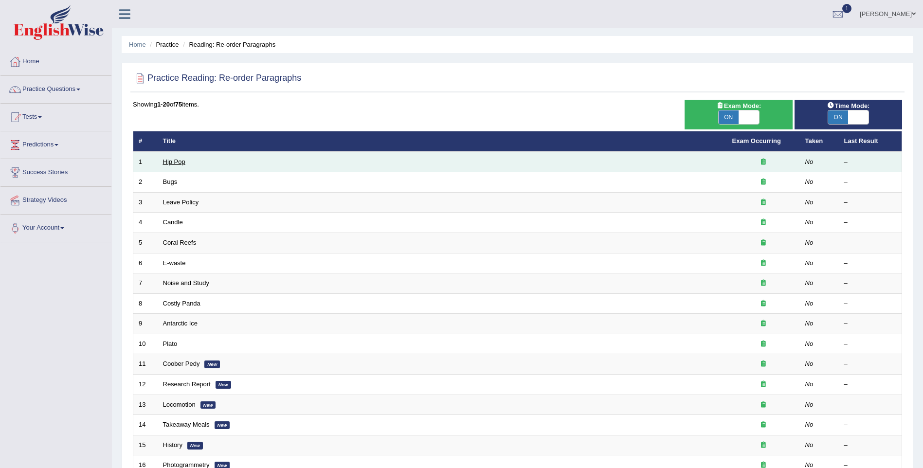
click at [170, 162] on link "Hip Pop" at bounding box center [174, 161] width 22 height 7
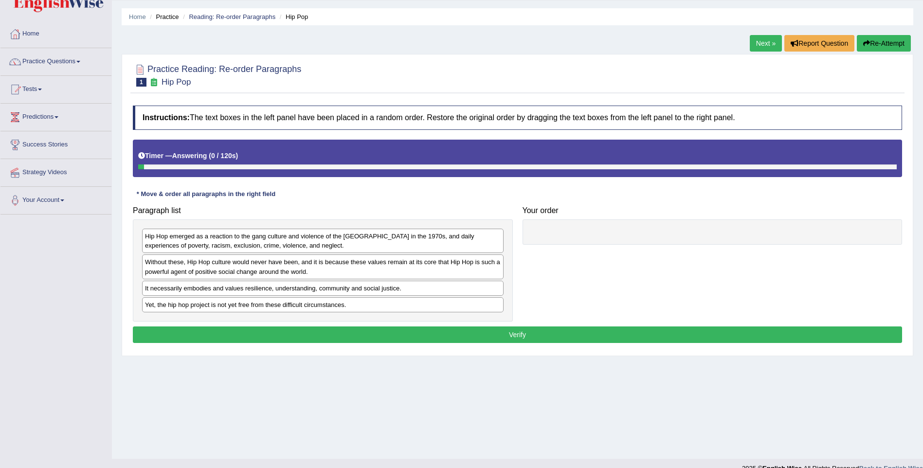
scroll to position [43, 0]
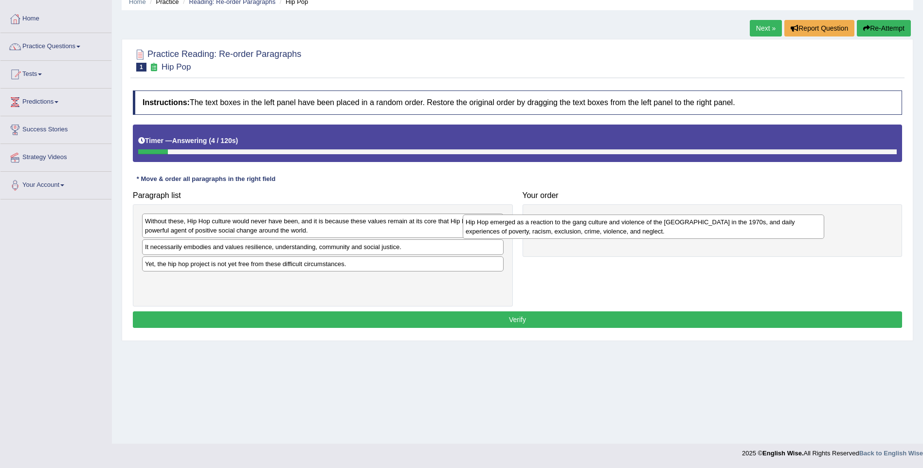
drag, startPoint x: 249, startPoint y: 228, endPoint x: 623, endPoint y: 228, distance: 374.1
click at [623, 228] on div "Hip Hop emerged as a reaction to the gang culture and violence of the [GEOGRAPH…" at bounding box center [643, 227] width 361 height 24
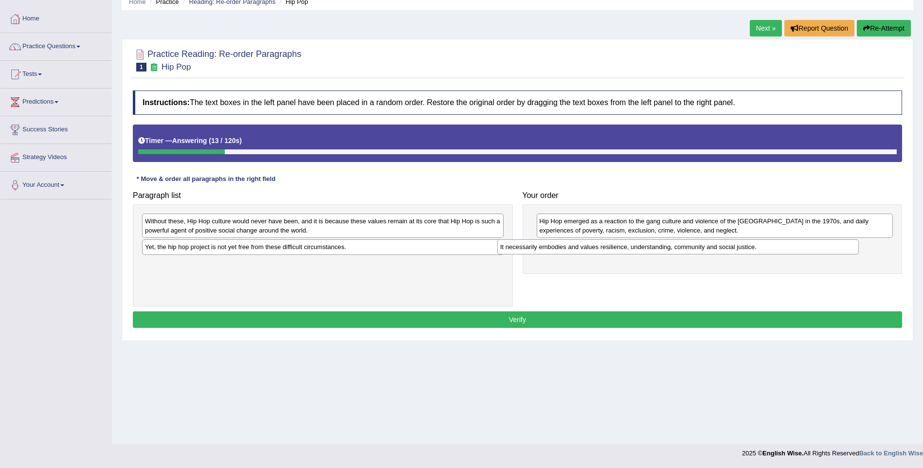
drag, startPoint x: 281, startPoint y: 253, endPoint x: 634, endPoint y: 252, distance: 353.2
click at [634, 252] on div "It necessarily embodies and values resilience, understanding, community and soc…" at bounding box center [677, 246] width 361 height 15
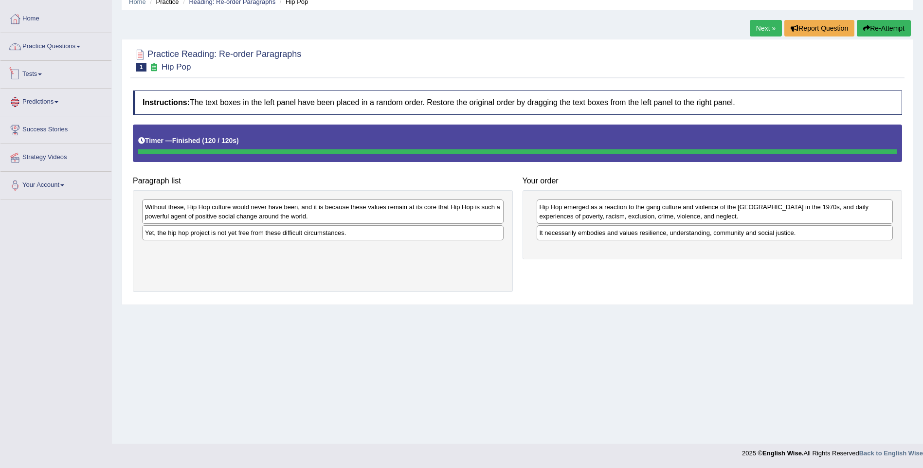
click at [80, 49] on link "Practice Questions" at bounding box center [55, 45] width 111 height 24
